Goal: Entertainment & Leisure: Consume media (video, audio)

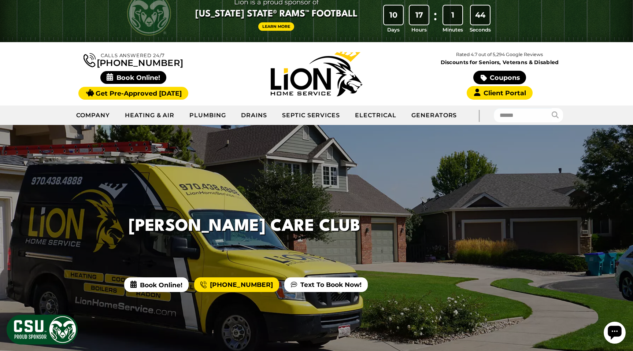
scroll to position [15, 0]
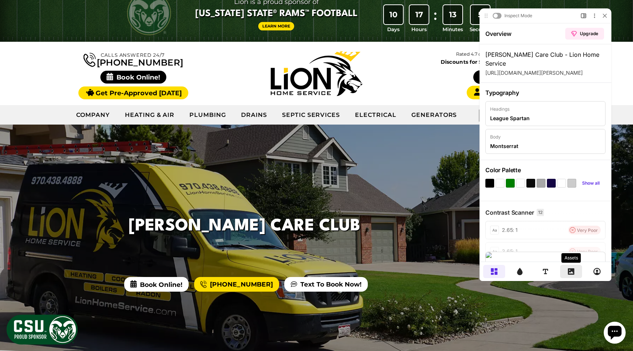
drag, startPoint x: 572, startPoint y: 271, endPoint x: 571, endPoint y: 266, distance: 4.8
click at [572, 271] on icon at bounding box center [571, 271] width 7 height 7
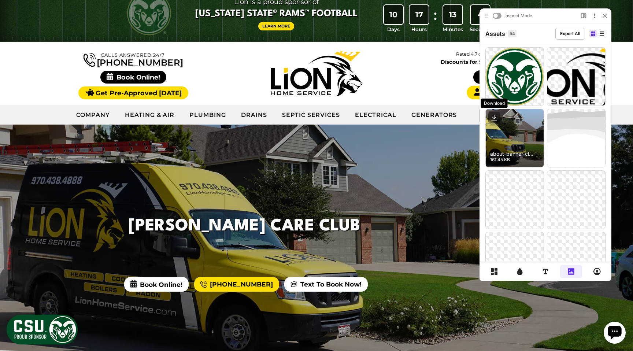
click at [497, 116] on icon at bounding box center [494, 118] width 12 height 12
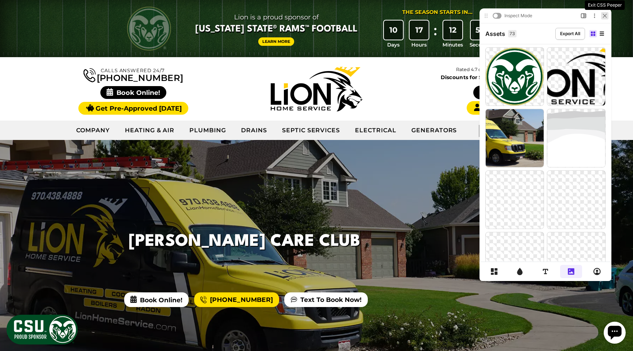
click at [607, 14] on div at bounding box center [604, 15] width 7 height 7
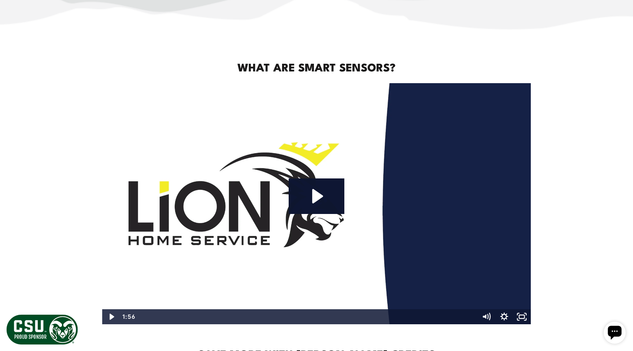
scroll to position [455, 0]
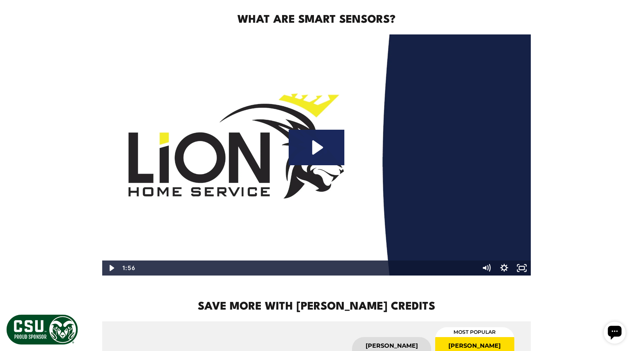
click at [319, 152] on icon "Play Video: Lion Home Service - White Labeled" at bounding box center [317, 148] width 56 height 36
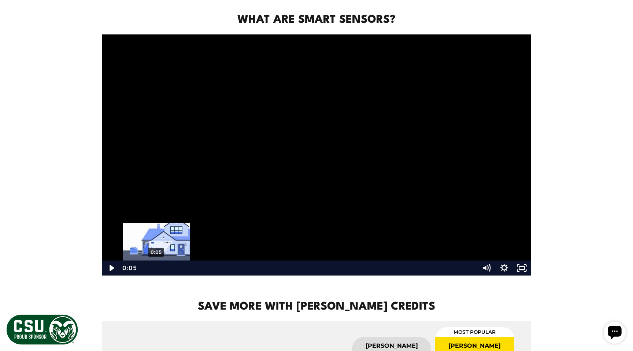
click at [156, 267] on div "0:05" at bounding box center [307, 267] width 332 height 15
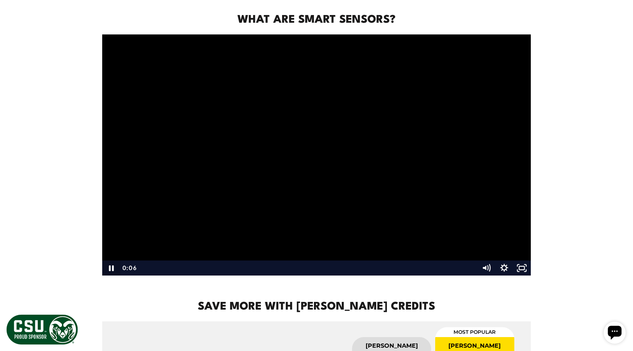
click at [107, 270] on icon "Pause" at bounding box center [111, 267] width 18 height 15
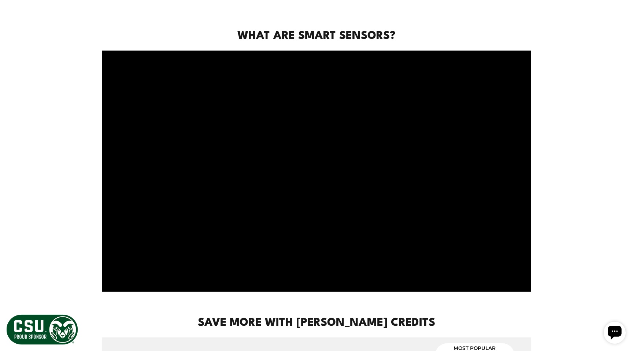
scroll to position [438, 0]
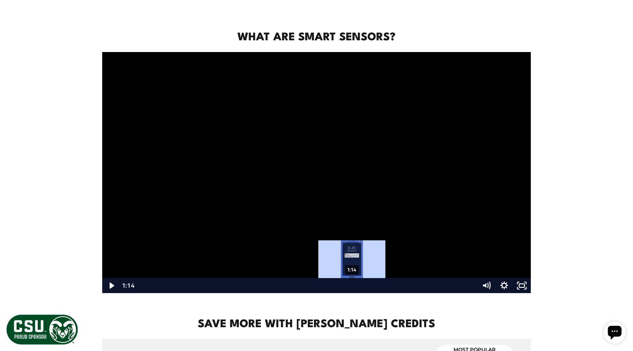
drag, startPoint x: 159, startPoint y: 284, endPoint x: 351, endPoint y: 283, distance: 191.9
click at [352, 283] on div "Playbar" at bounding box center [351, 285] width 5 height 5
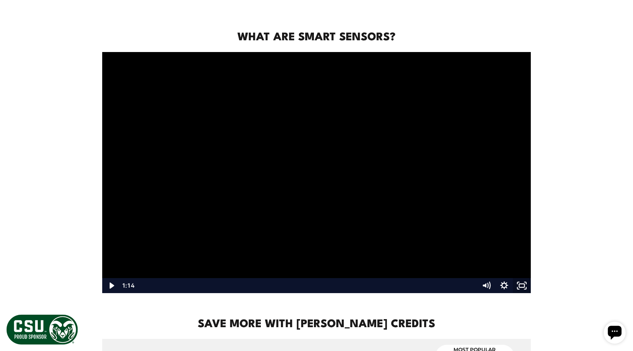
click at [524, 286] on rect "Fullscreen" at bounding box center [521, 286] width 5 height 4
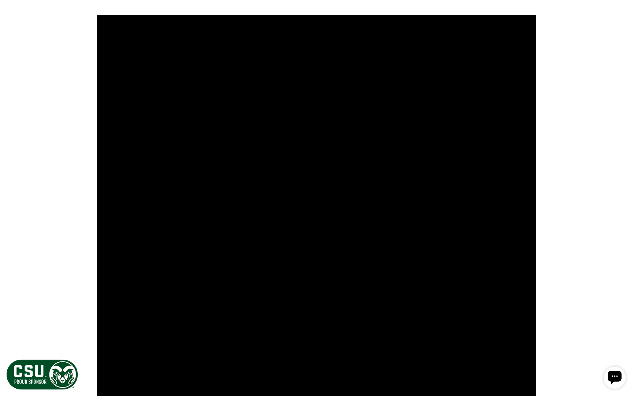
drag, startPoint x: 377, startPoint y: 388, endPoint x: 360, endPoint y: 390, distance: 16.9
click at [263, 240] on div at bounding box center [316, 270] width 439 height 534
click at [263, 245] on div at bounding box center [316, 270] width 439 height 534
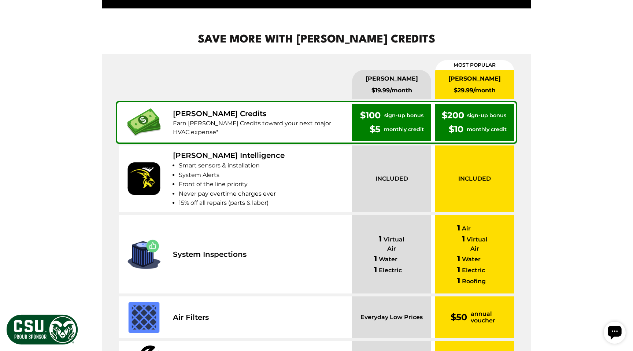
scroll to position [723, 0]
